Goal: Navigation & Orientation: Find specific page/section

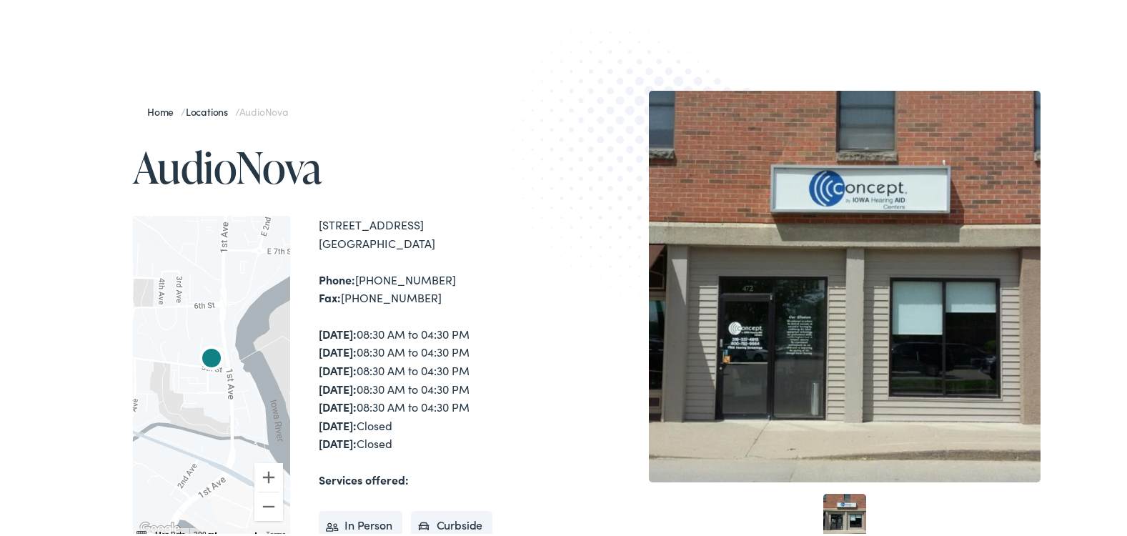
scroll to position [120, 0]
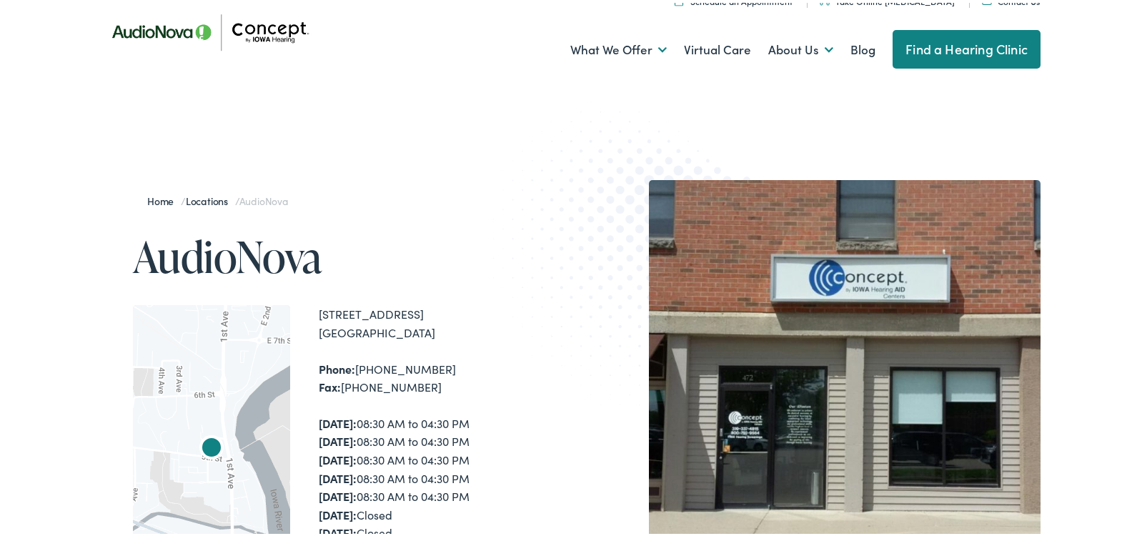
scroll to position [37, 0]
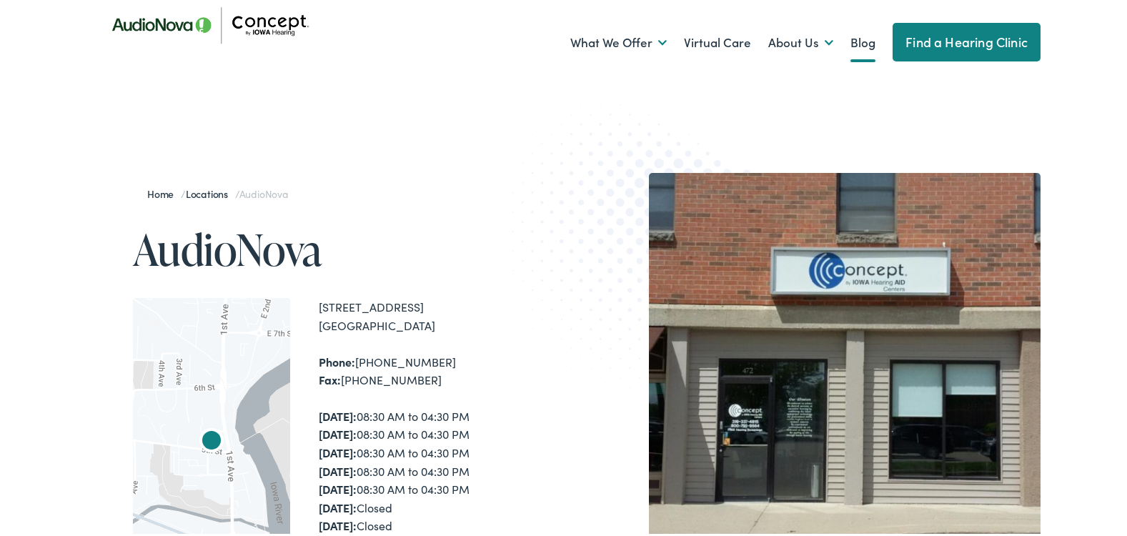
click at [858, 45] on link "Blog" at bounding box center [862, 40] width 25 height 53
